Goal: Information Seeking & Learning: Learn about a topic

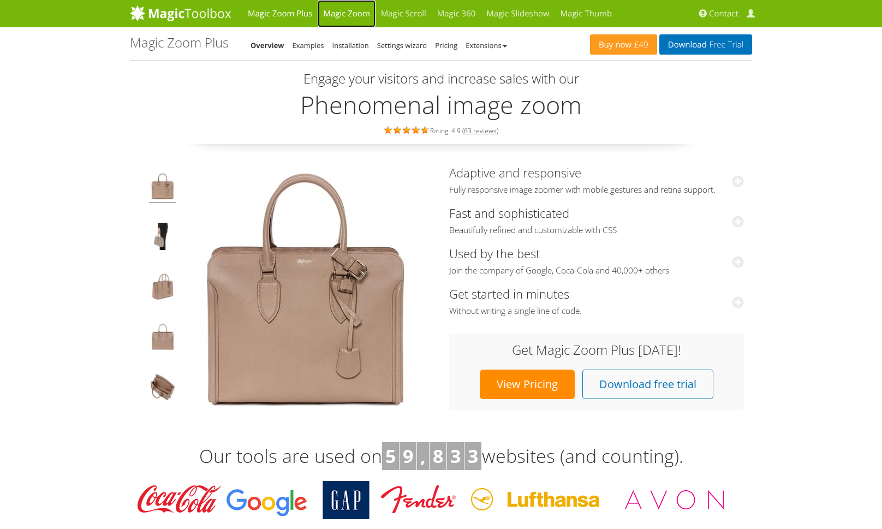
click at [345, 15] on link "Magic Zoom" at bounding box center [346, 13] width 57 height 27
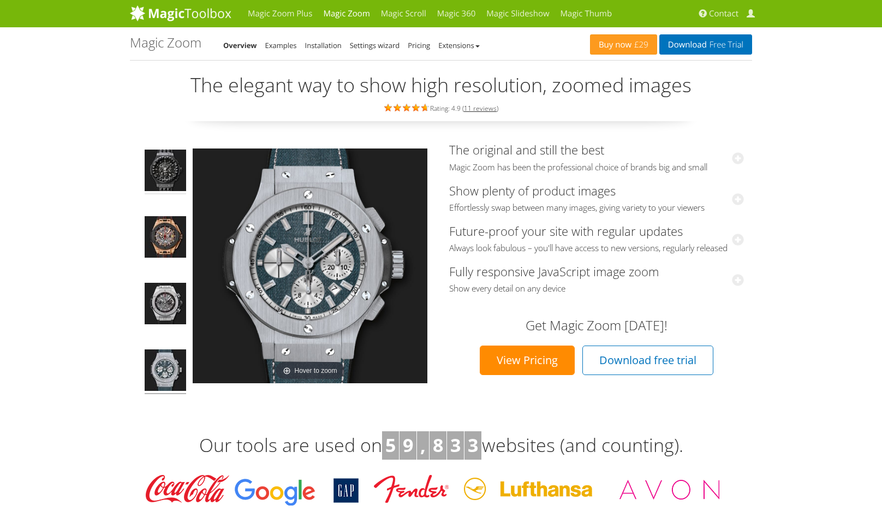
click at [168, 181] on img at bounding box center [165, 172] width 41 height 45
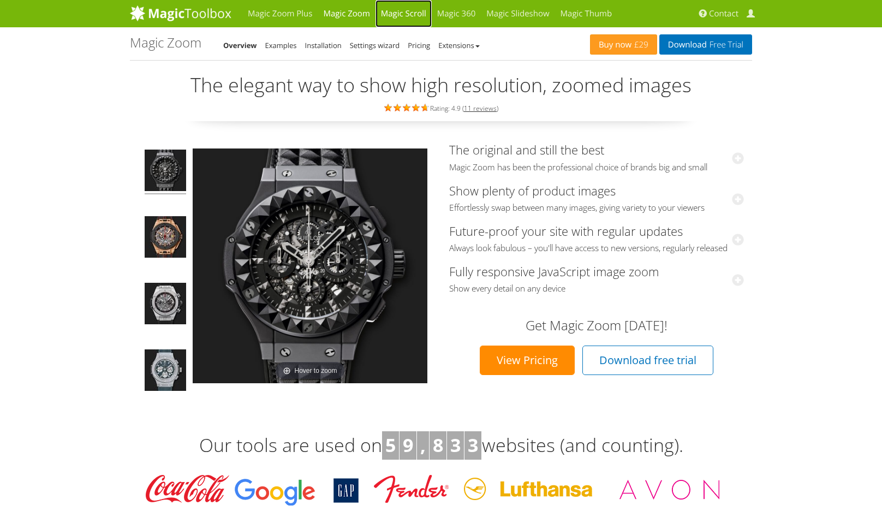
click at [405, 10] on link "Magic Scroll" at bounding box center [403, 13] width 56 height 27
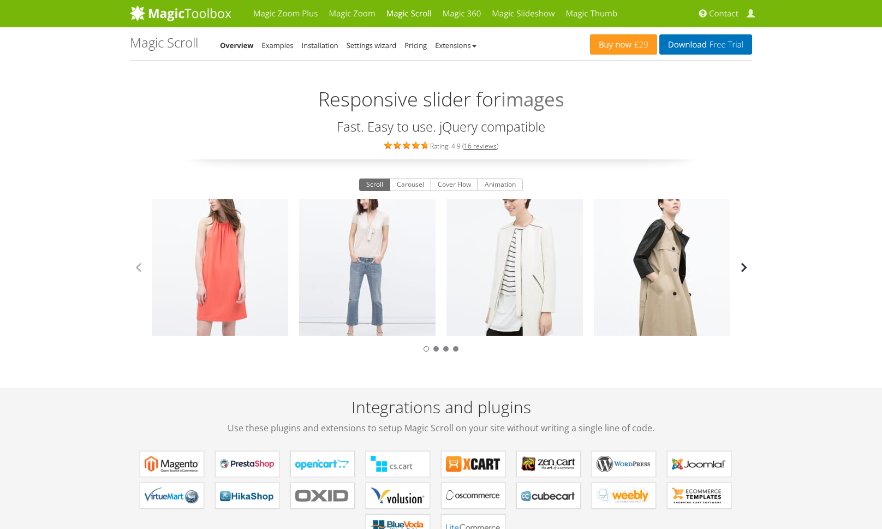
click at [747, 265] on button "button" at bounding box center [744, 267] width 16 height 16
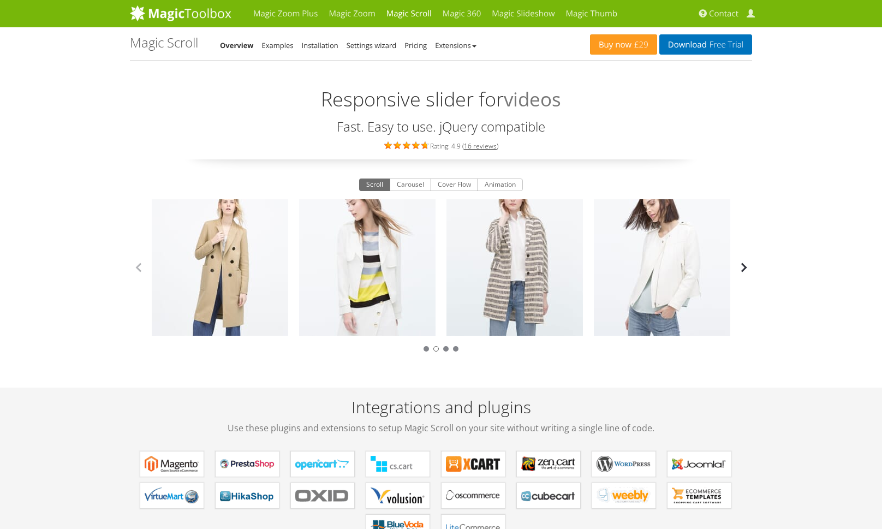
click at [747, 265] on button "button" at bounding box center [744, 267] width 16 height 16
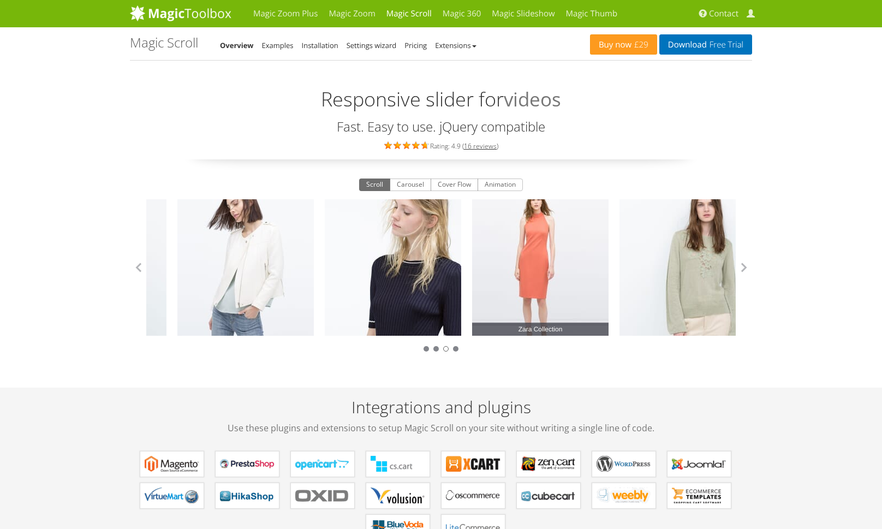
drag, startPoint x: 406, startPoint y: 267, endPoint x: 624, endPoint y: 269, distance: 217.8
click at [609, 269] on link "Zara Collection" at bounding box center [540, 267] width 136 height 136
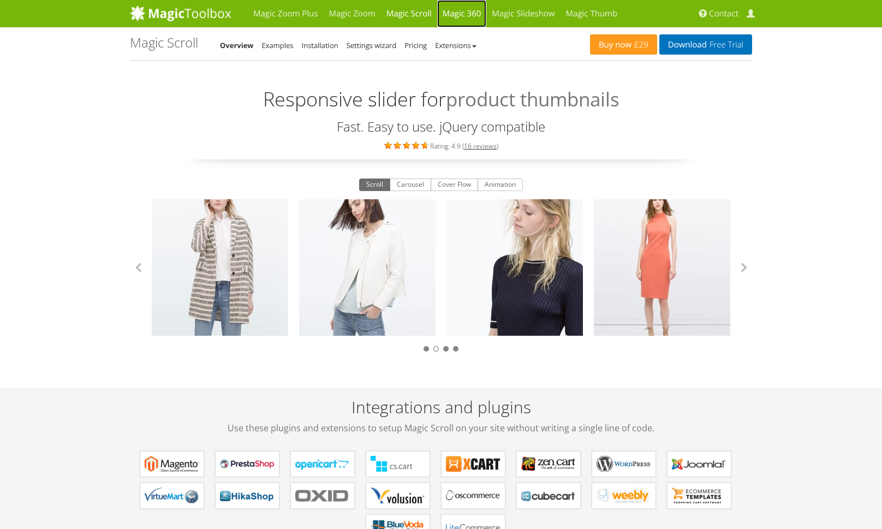
click at [467, 13] on link "Magic 360" at bounding box center [462, 13] width 50 height 27
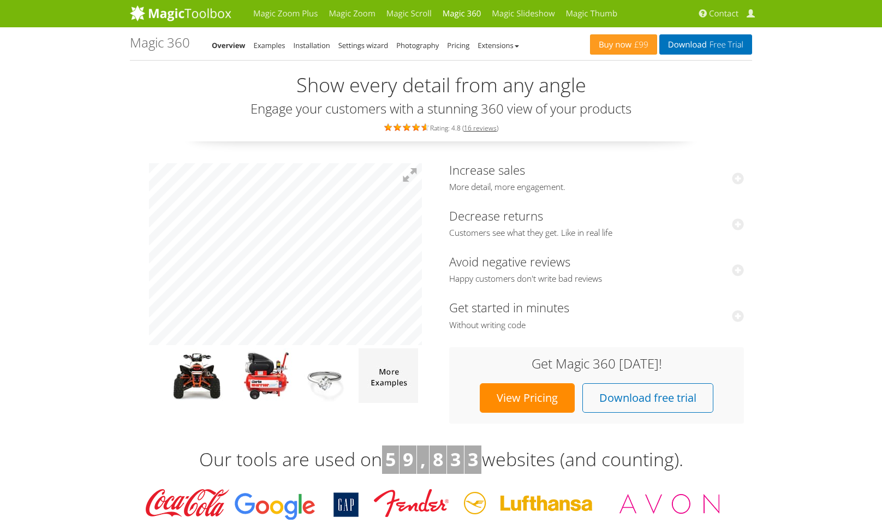
click at [138, 254] on div at bounding box center [285, 283] width 295 height 240
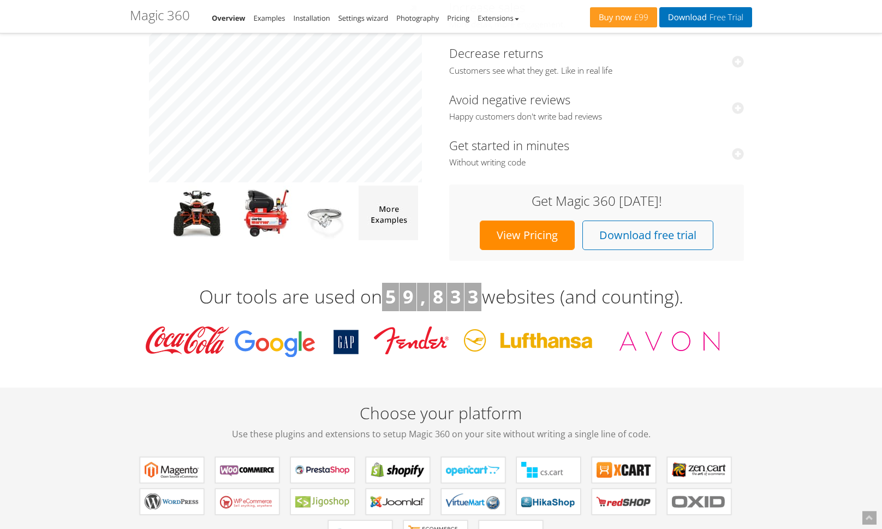
scroll to position [206, 0]
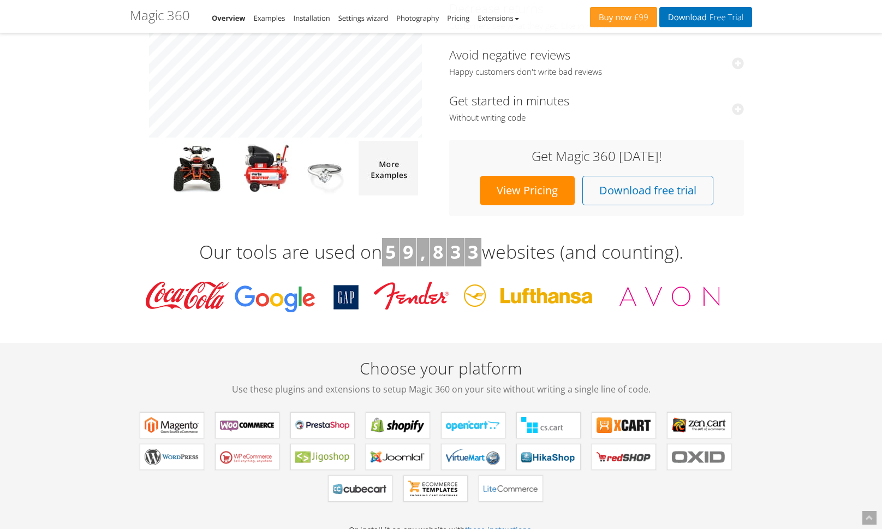
click at [522, 196] on link "View Pricing" at bounding box center [527, 190] width 95 height 29
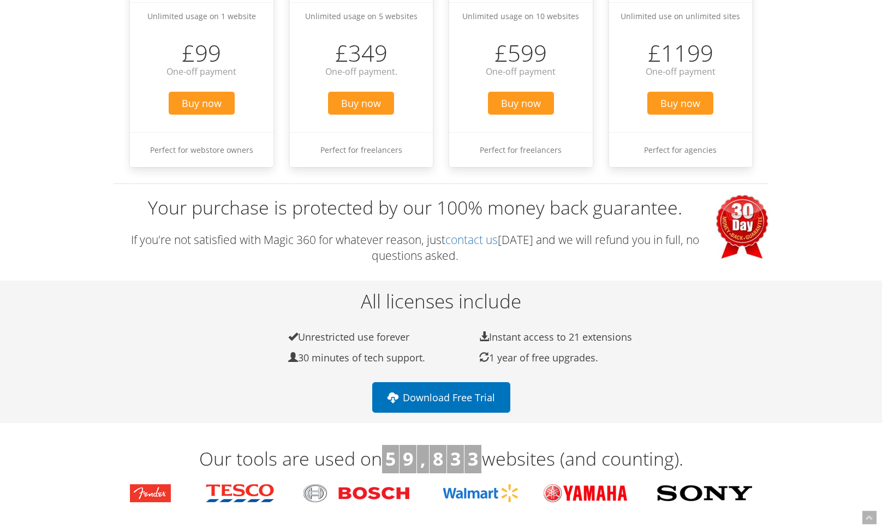
scroll to position [275, 0]
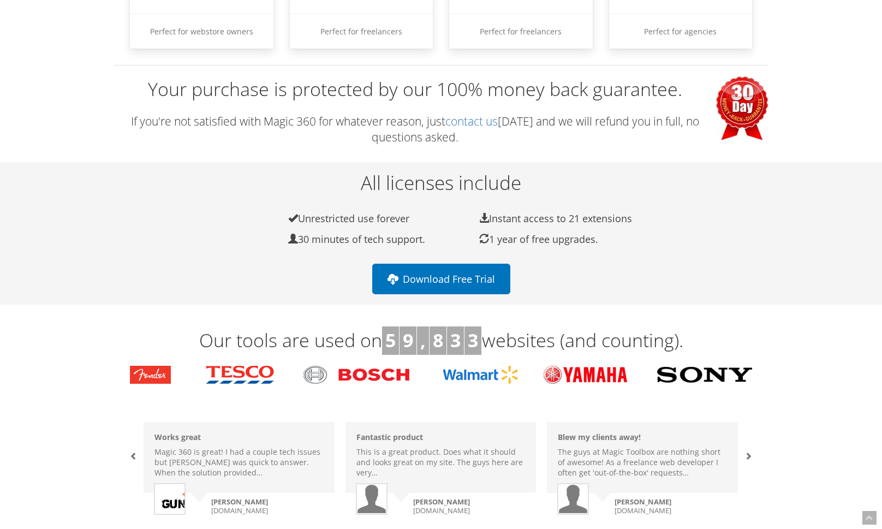
drag, startPoint x: 621, startPoint y: 243, endPoint x: 294, endPoint y: 223, distance: 328.1
click at [294, 210] on ul "Unrestricted use forever Instant access to 21 extensions 30 minutes of tech sup…" at bounding box center [440, 210] width 409 height 0
click at [170, 240] on div "All licenses include Unrestricted use forever Instant access to 21 extensions 3…" at bounding box center [441, 211] width 655 height 79
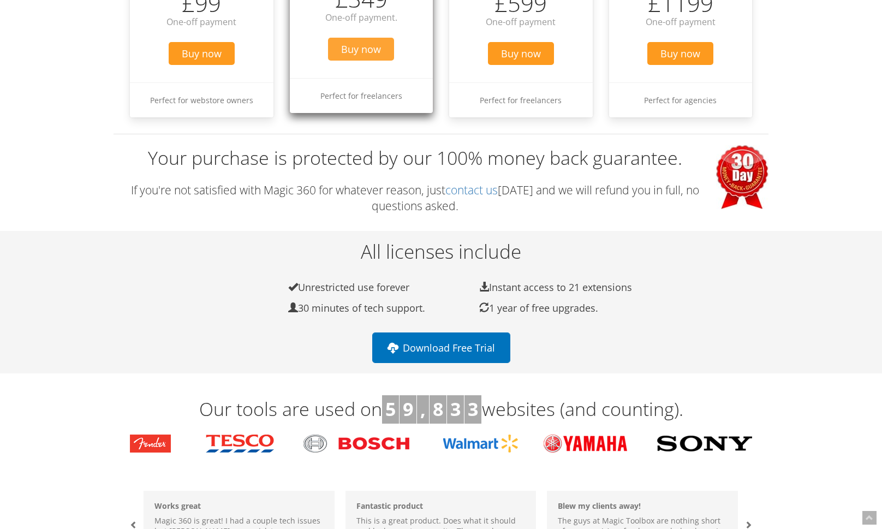
scroll to position [0, 0]
